Goal: Task Accomplishment & Management: Use online tool/utility

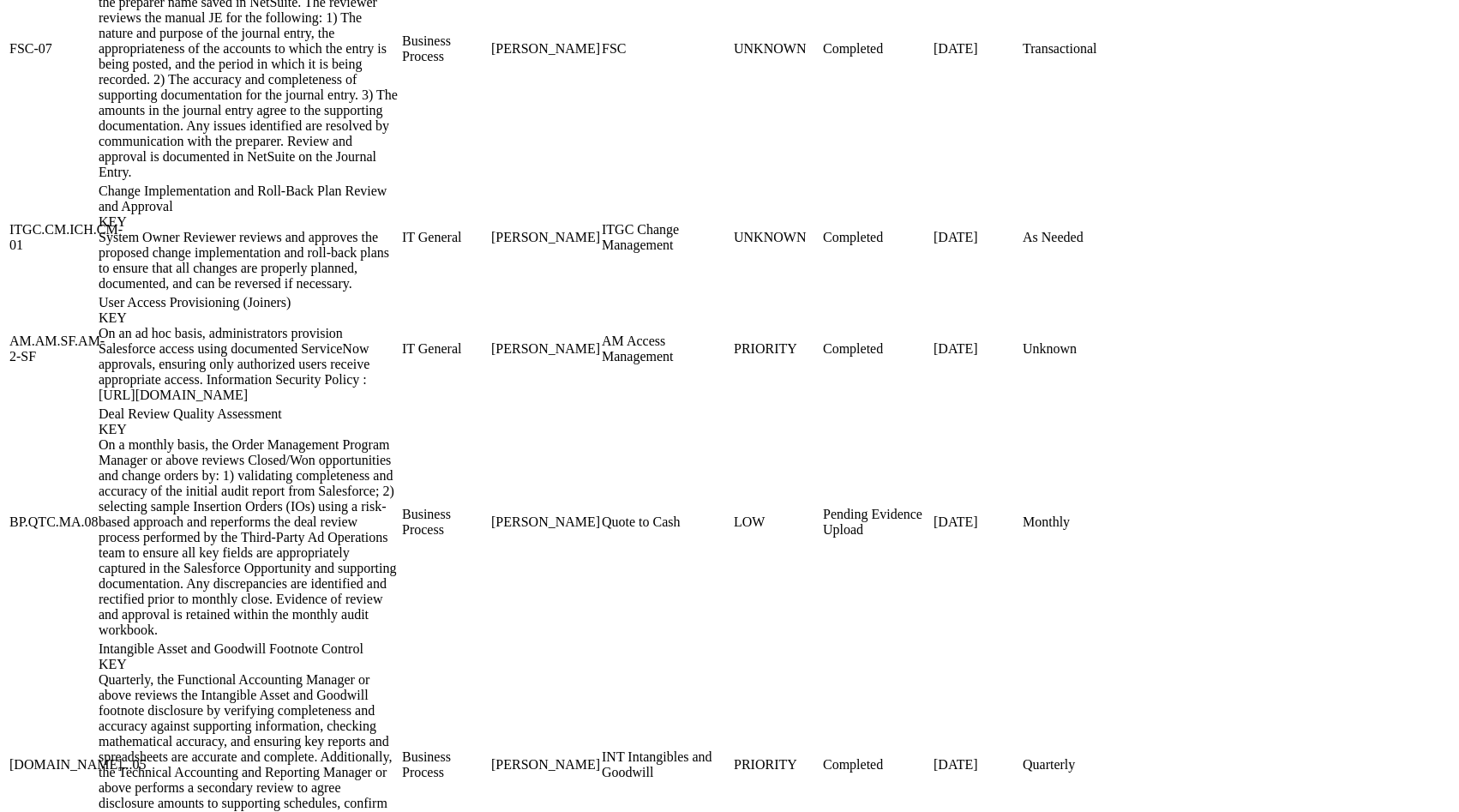
scroll to position [2488, 0]
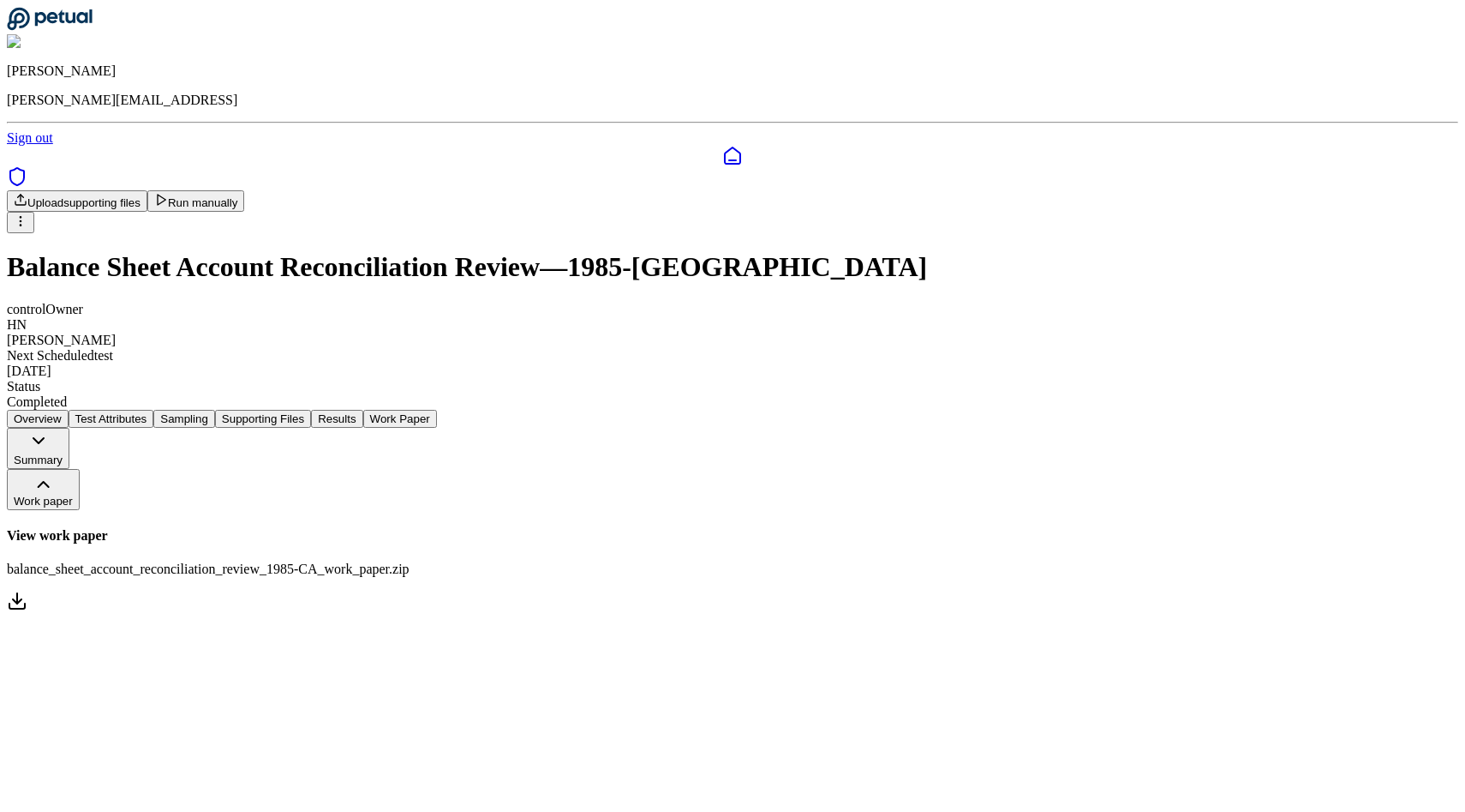
click at [79, 469] on button "Work paper" at bounding box center [43, 489] width 73 height 41
click at [696, 528] on link "View work paper balance_sheet_account_reconciliation_review_1985-CA_work_paper.…" at bounding box center [732, 570] width 1452 height 85
click at [363, 410] on button "Results" at bounding box center [337, 418] width 52 height 18
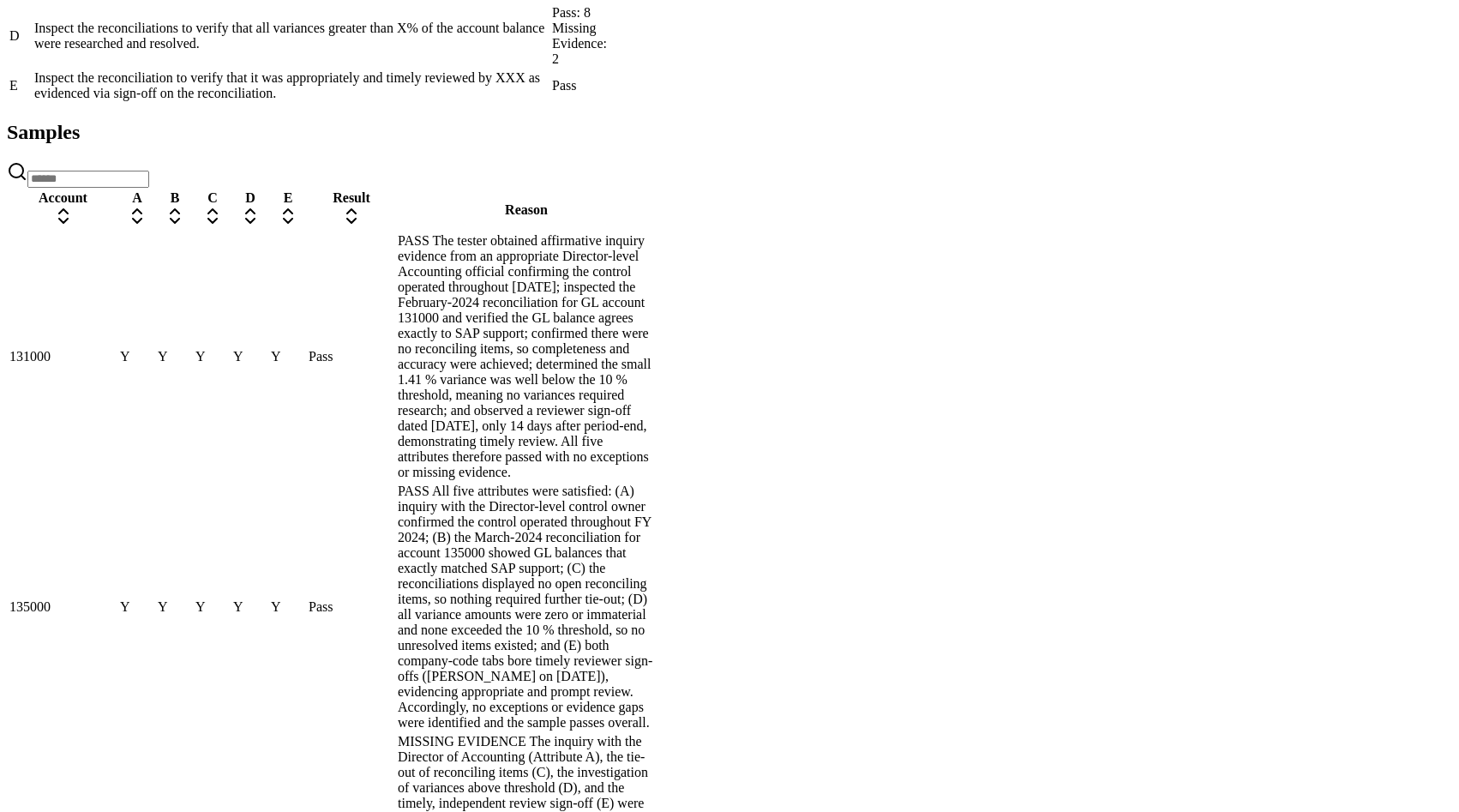
scroll to position [693, 0]
